Goal: Task Accomplishment & Management: Manage account settings

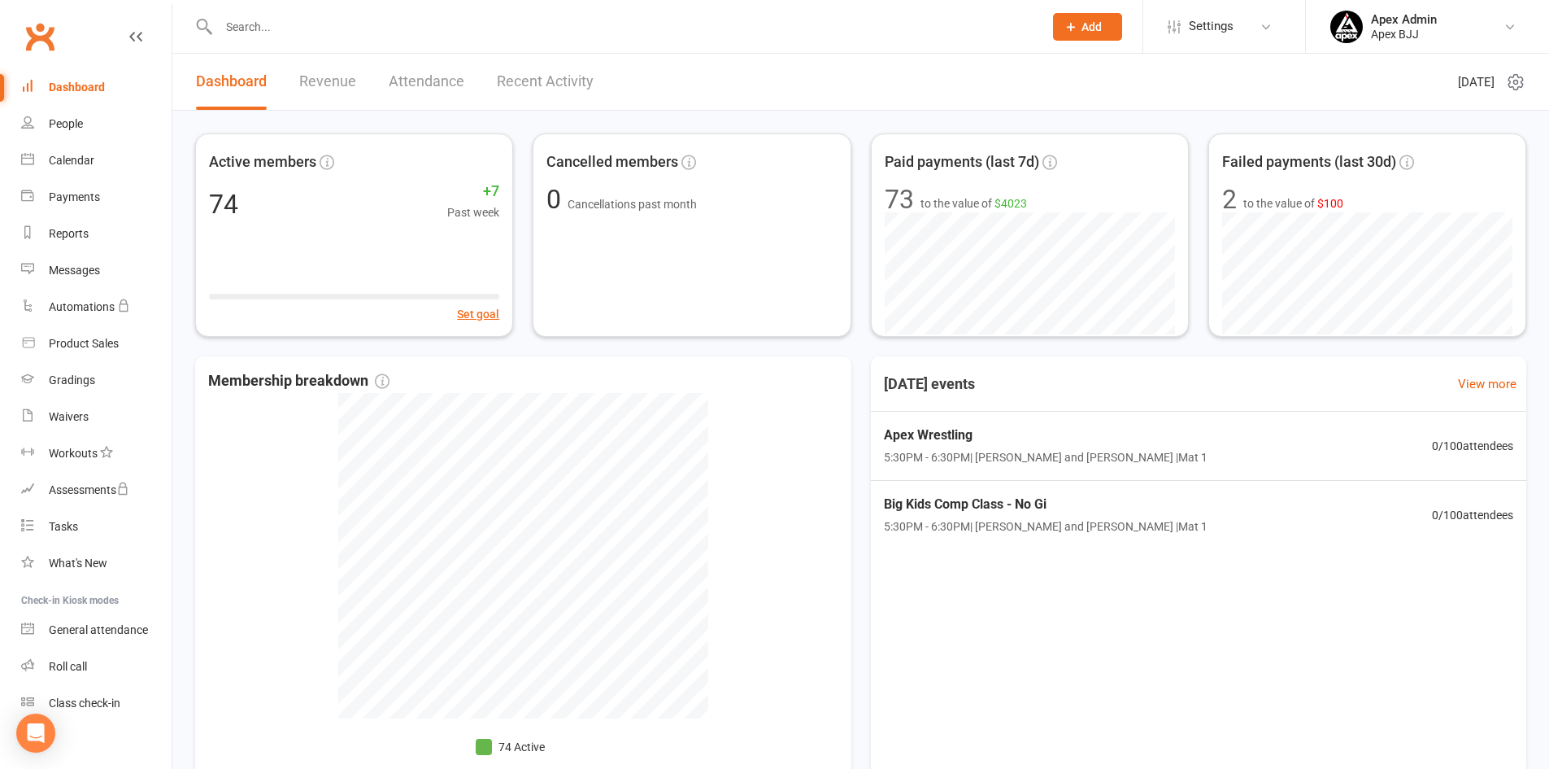
click at [83, 86] on div "Dashboard" at bounding box center [77, 87] width 56 height 13
click at [61, 120] on div "People" at bounding box center [66, 123] width 34 height 13
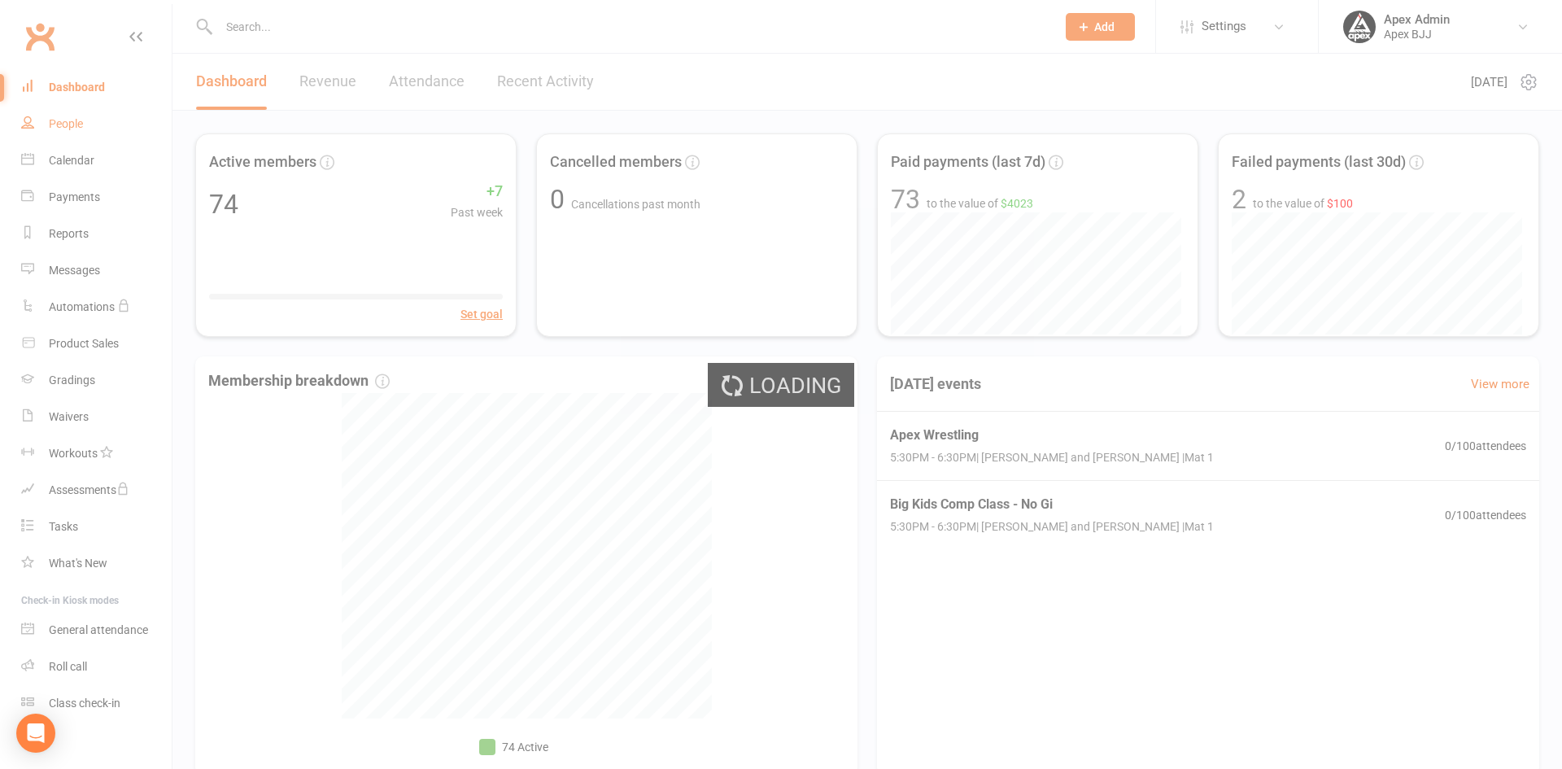
select select "100"
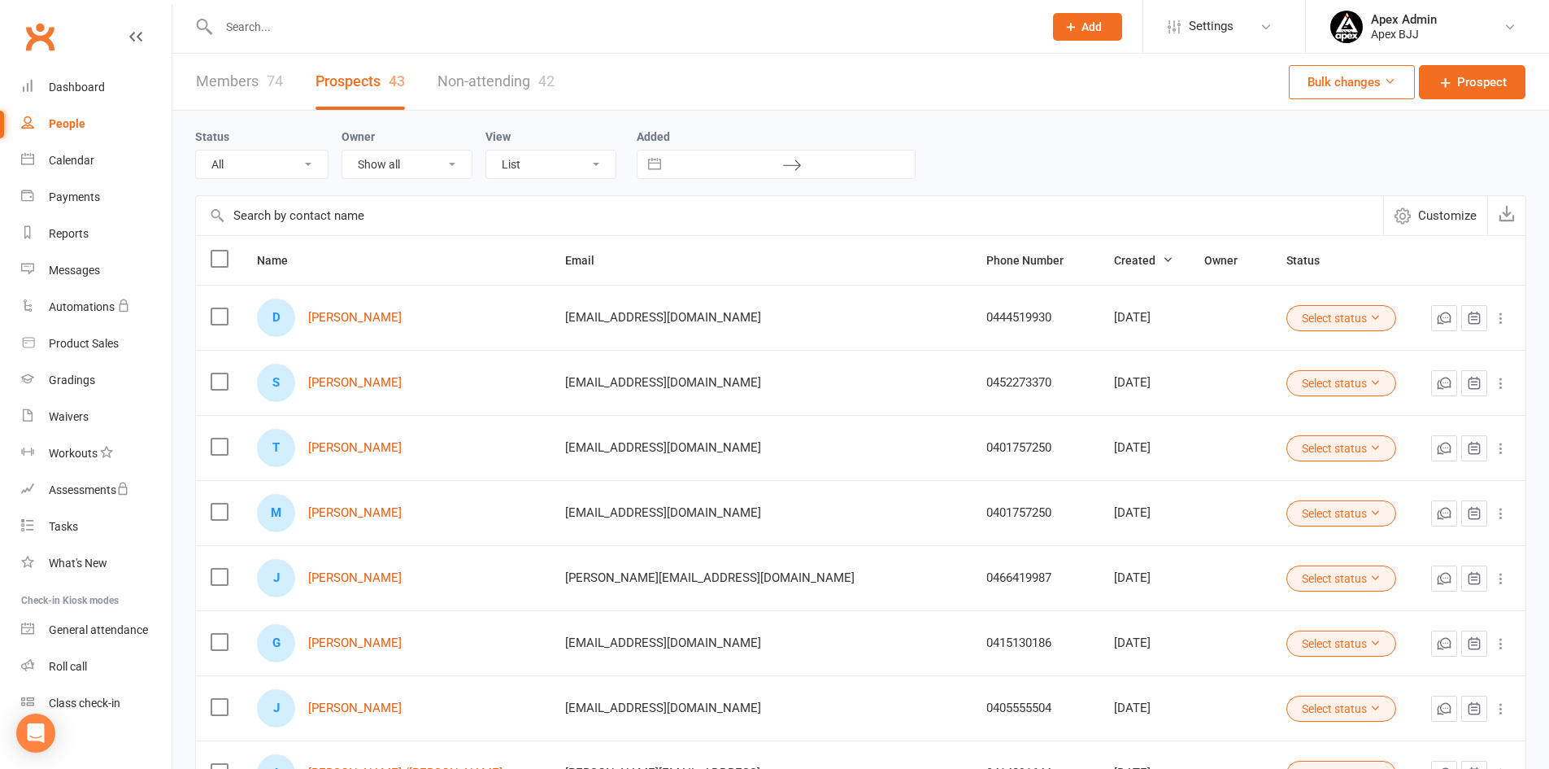
click at [1318, 386] on button "Select status" at bounding box center [1342, 383] width 110 height 26
click at [1257, 513] on link "Almost Ready" at bounding box center [1237, 516] width 161 height 33
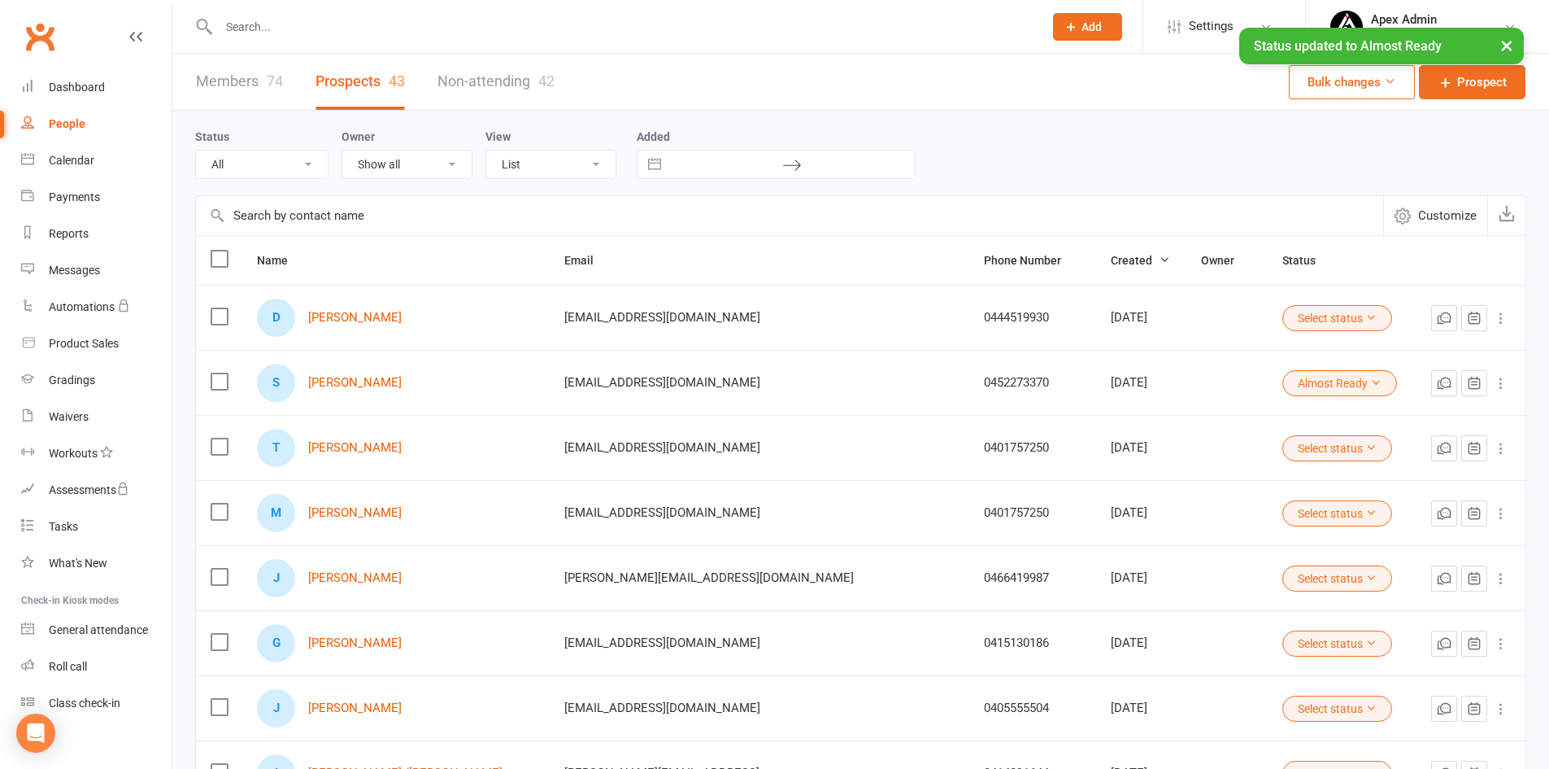
click at [1313, 315] on button "Select status" at bounding box center [1338, 318] width 110 height 26
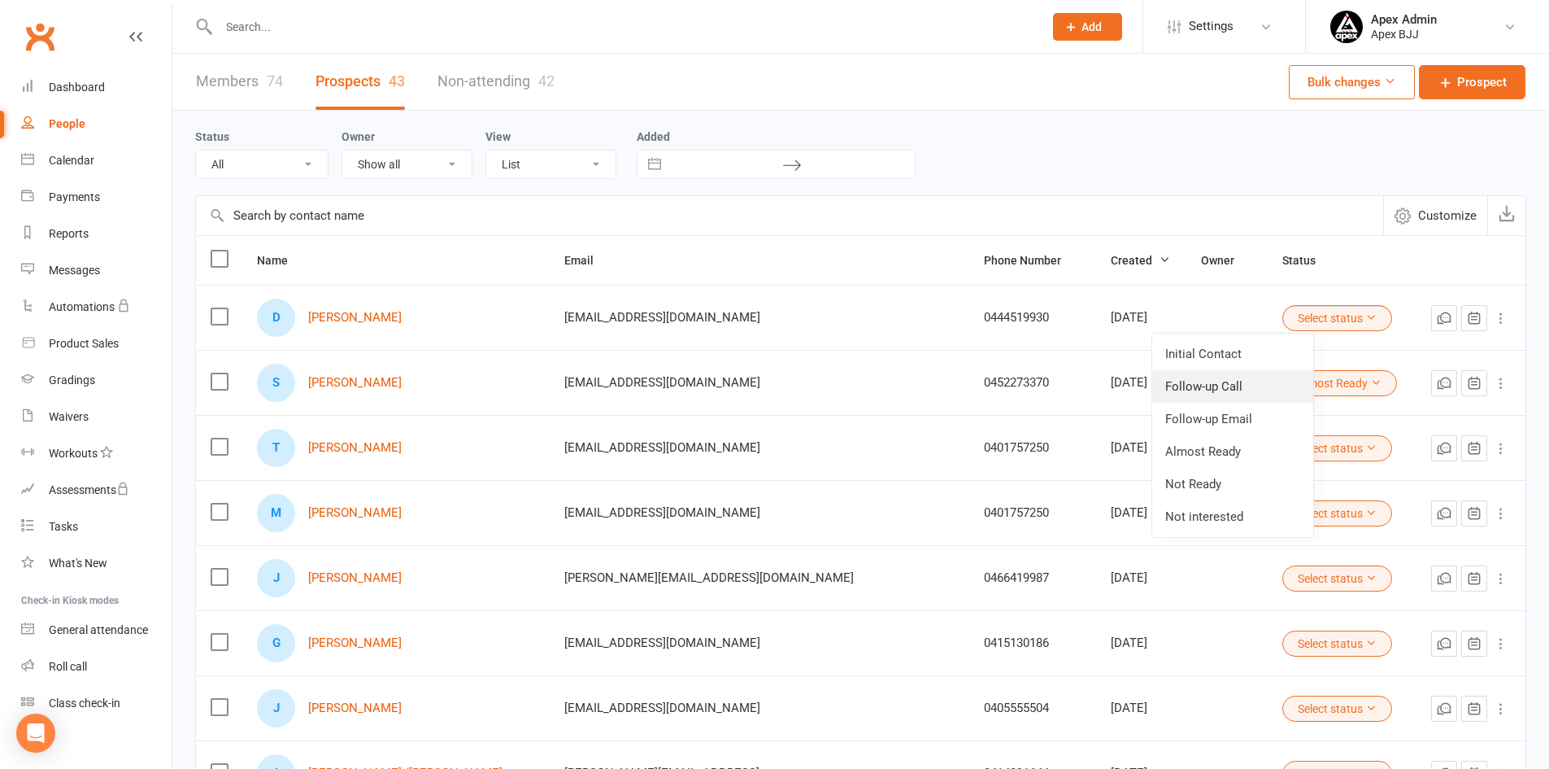
click at [1256, 385] on link "Follow-up Call" at bounding box center [1232, 386] width 161 height 33
